Goal: Information Seeking & Learning: Learn about a topic

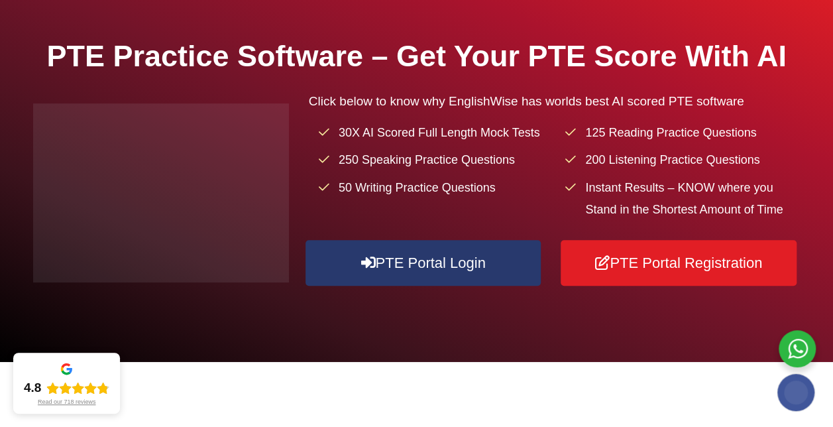
scroll to position [171, 0]
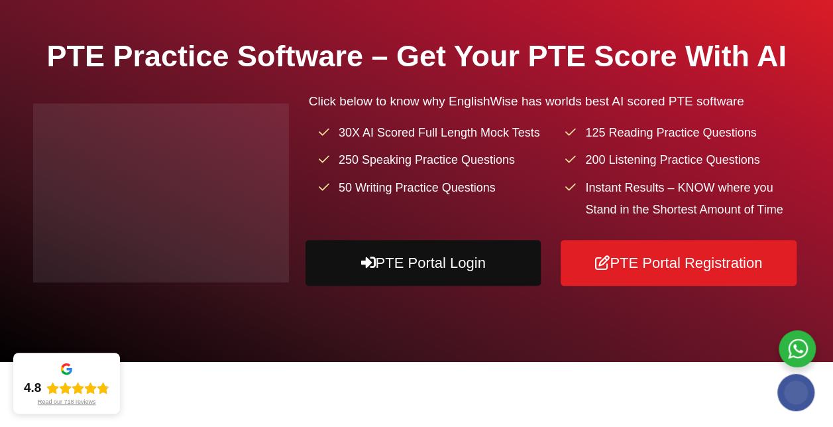
click at [395, 286] on link "PTE Portal Login" at bounding box center [423, 263] width 236 height 46
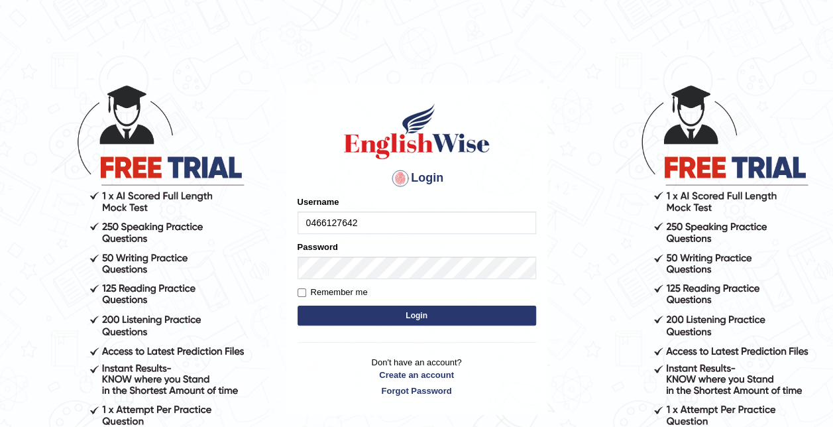
type input "0466127642"
click at [427, 309] on button "Login" at bounding box center [416, 315] width 238 height 20
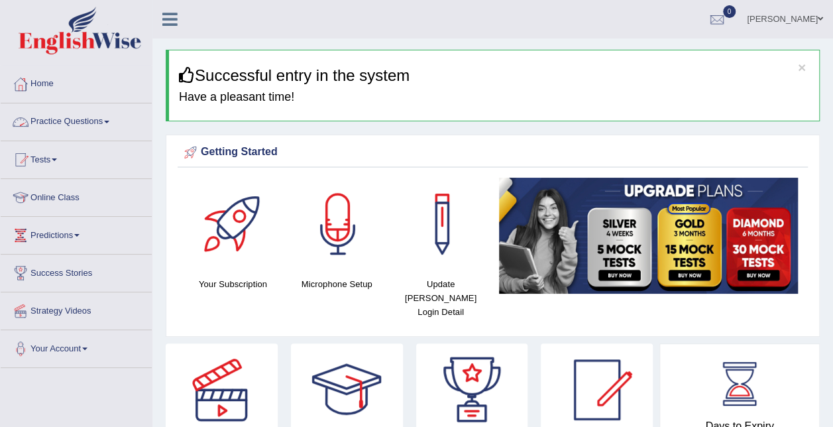
click at [92, 117] on link "Practice Questions" at bounding box center [76, 119] width 151 height 33
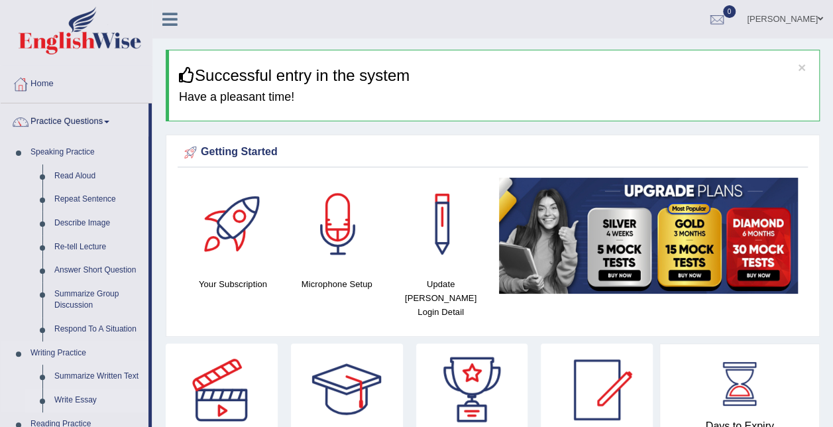
click at [78, 398] on link "Write Essay" at bounding box center [98, 400] width 100 height 24
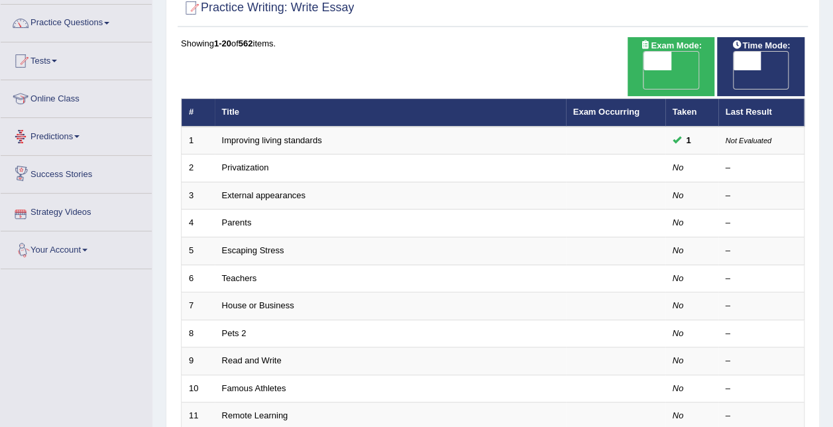
scroll to position [107, 0]
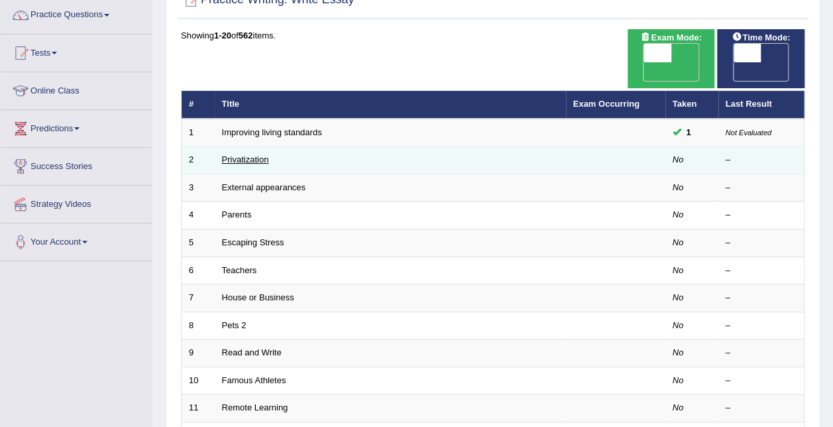
click at [241, 154] on link "Privatization" at bounding box center [245, 159] width 47 height 10
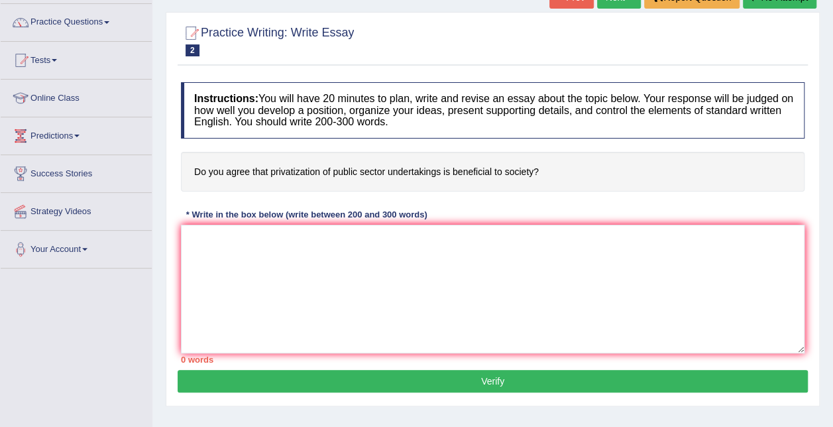
scroll to position [100, 0]
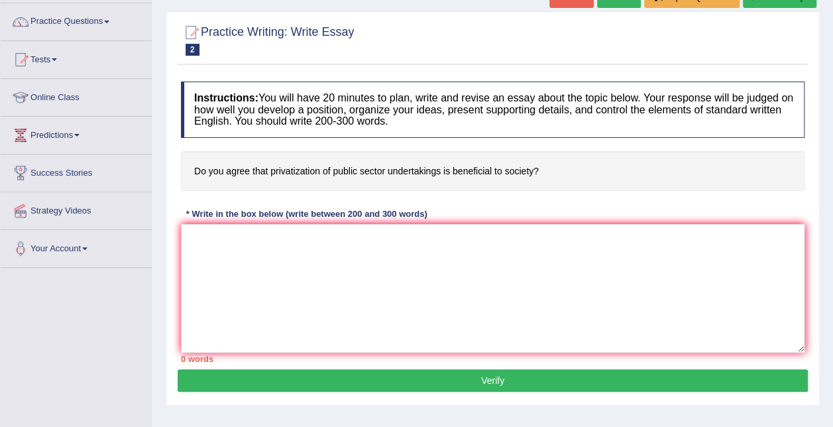
drag, startPoint x: 193, startPoint y: 170, endPoint x: 423, endPoint y: 183, distance: 229.6
click at [423, 183] on h4 "Do you agree that privatization of public sector undertakings is beneficial to …" at bounding box center [492, 171] width 623 height 40
